Goal: Information Seeking & Learning: Learn about a topic

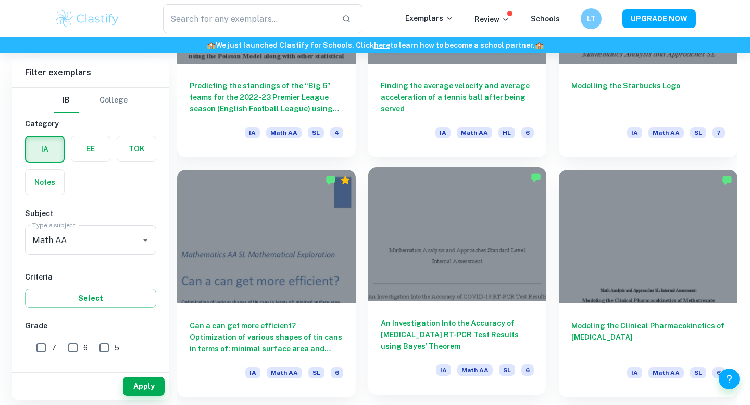
scroll to position [7269, 0]
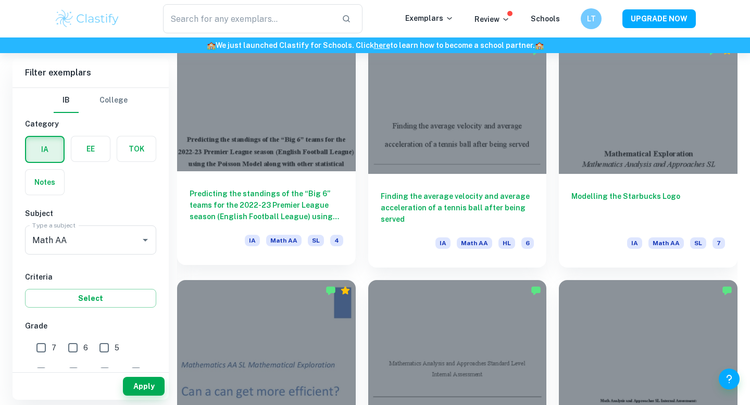
click at [281, 201] on h6 "Predicting the standings of the “Big 6” teams for the 2022-23 Premier League se…" at bounding box center [266, 205] width 154 height 34
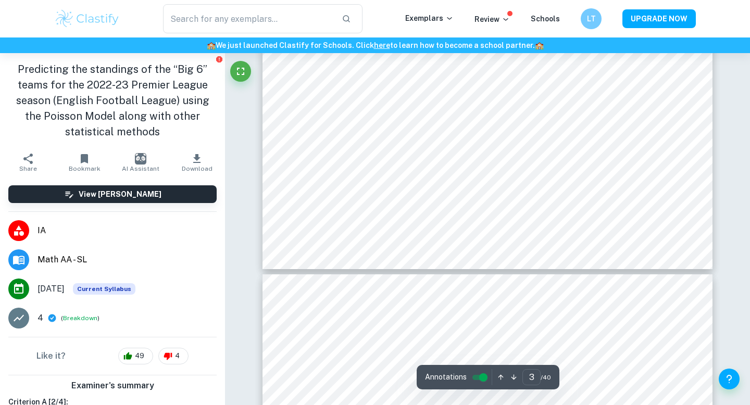
scroll to position [1859, 0]
type input "4"
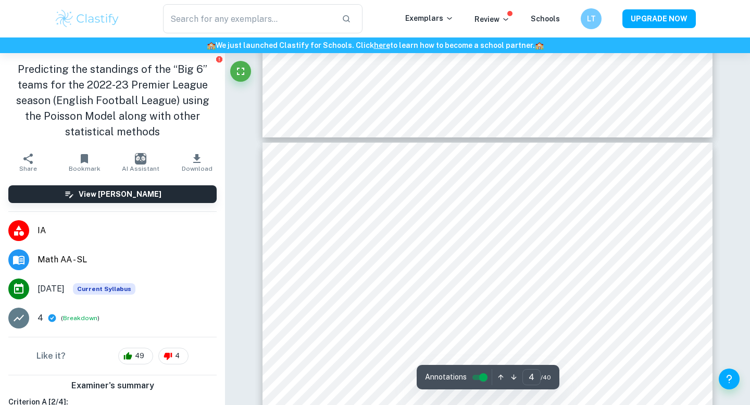
scroll to position [2116, 0]
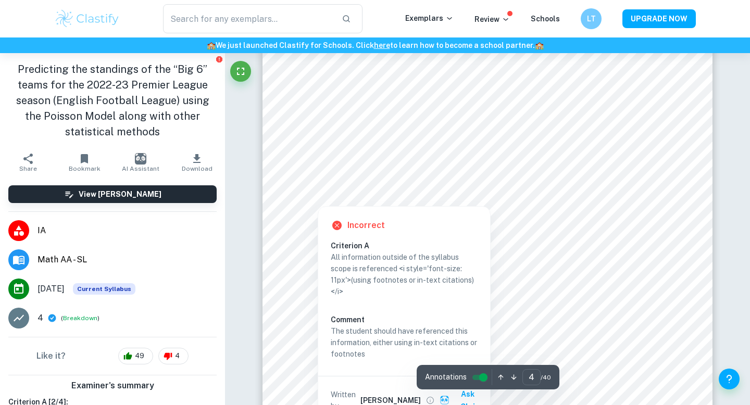
drag, startPoint x: 322, startPoint y: 119, endPoint x: 414, endPoint y: 114, distance: 92.2
click at [408, 114] on div at bounding box center [480, 115] width 350 height 24
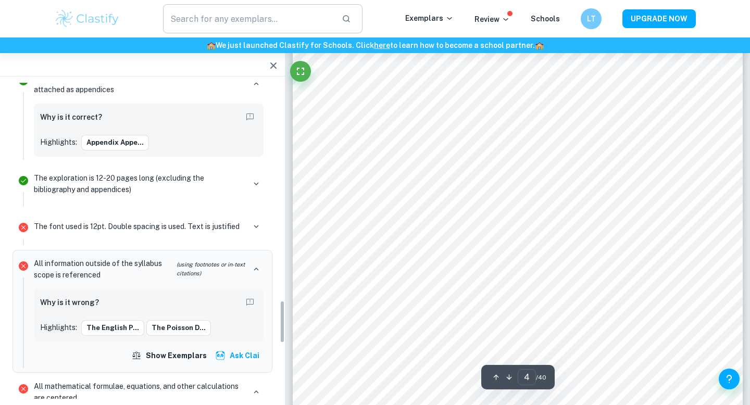
scroll to position [1596, 0]
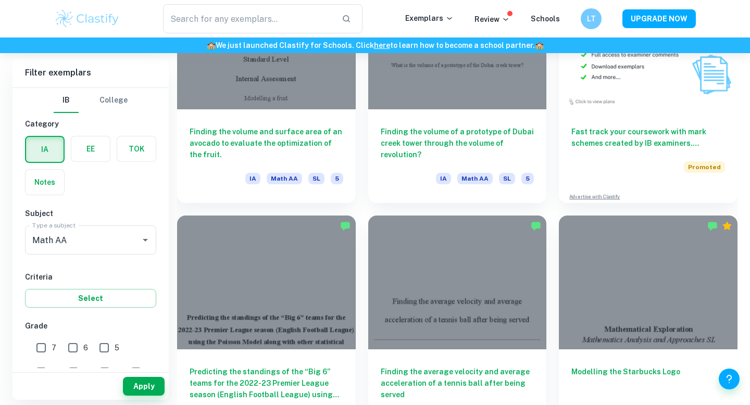
scroll to position [7348, 0]
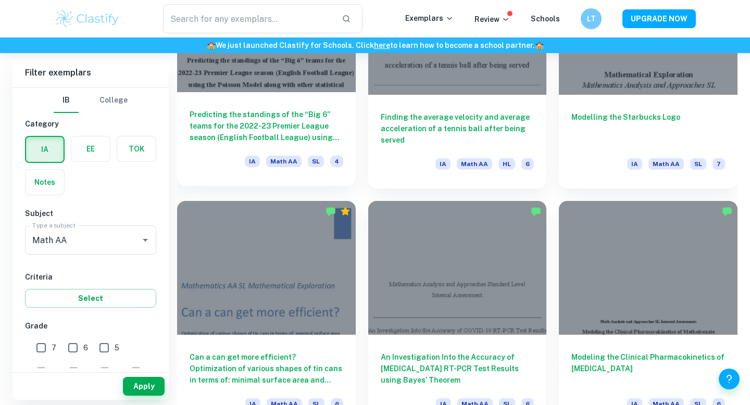
click at [264, 59] on div at bounding box center [266, 25] width 179 height 134
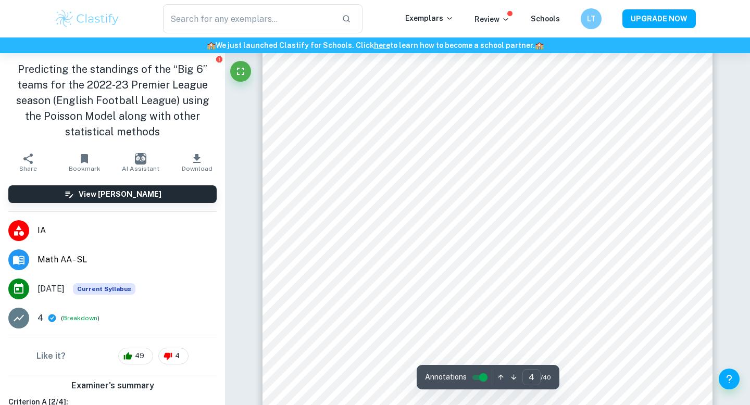
scroll to position [2124, 0]
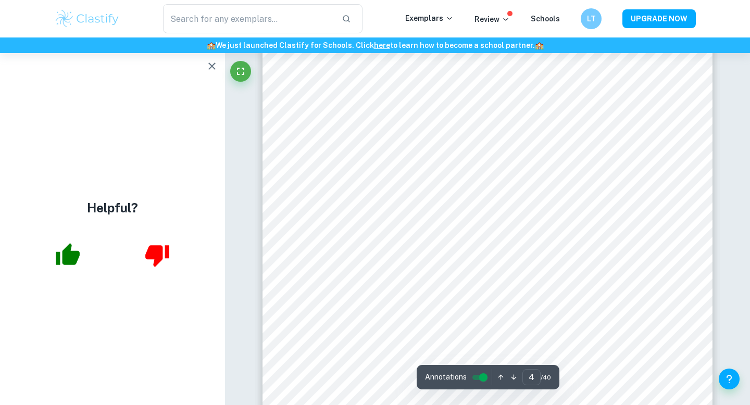
click at [218, 63] on icon "button" at bounding box center [212, 66] width 12 height 12
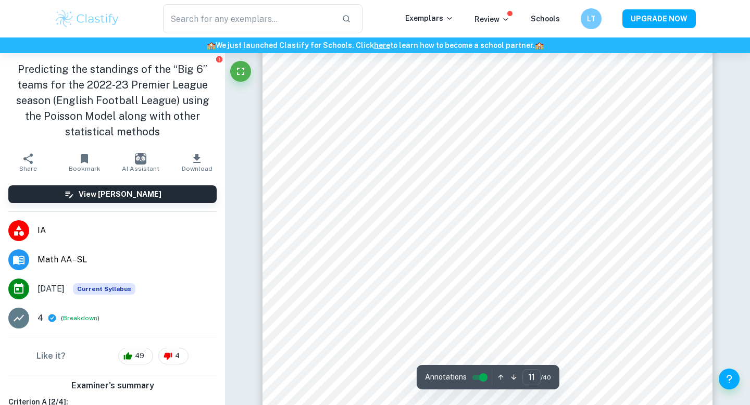
scroll to position [6972, 0]
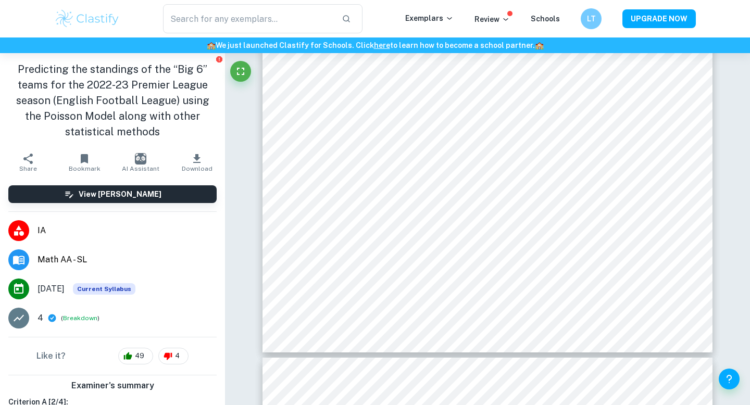
type input "12"
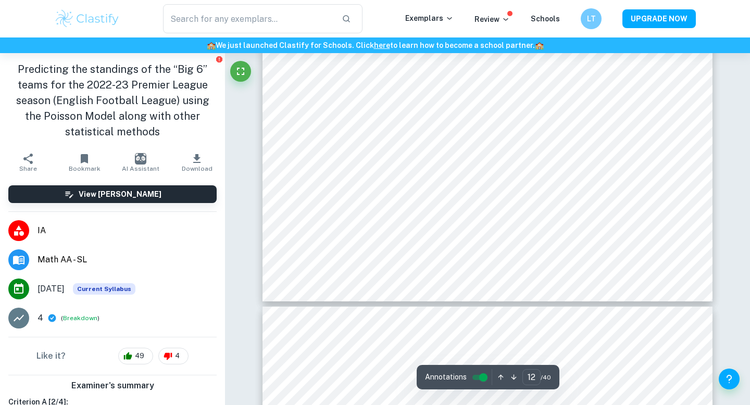
scroll to position [7669, 0]
